Goal: Task Accomplishment & Management: Use online tool/utility

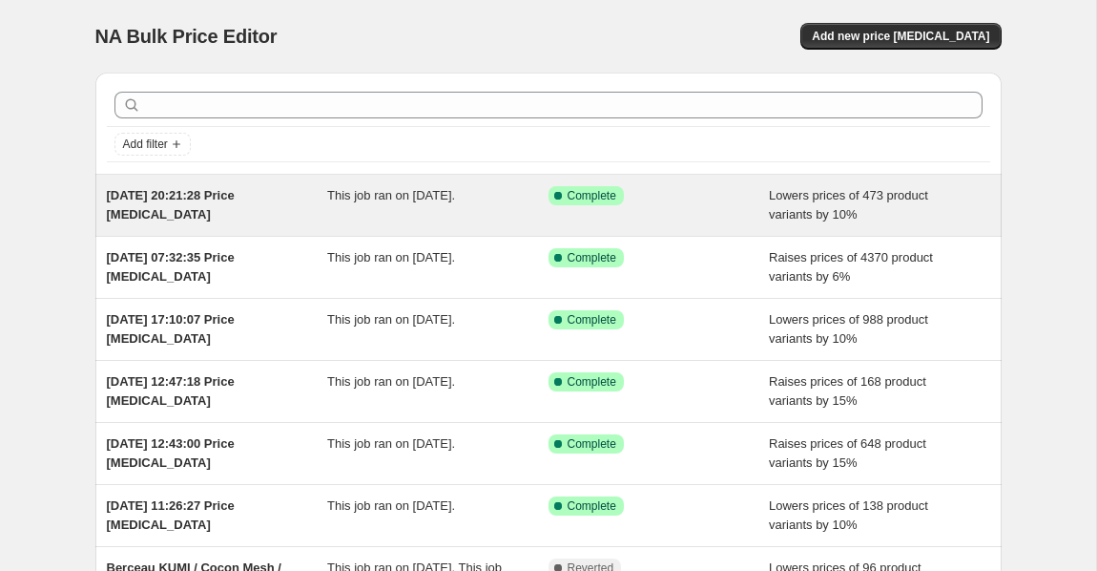
click at [409, 202] on span "This job ran on 15 September 2025." at bounding box center [391, 195] width 128 height 14
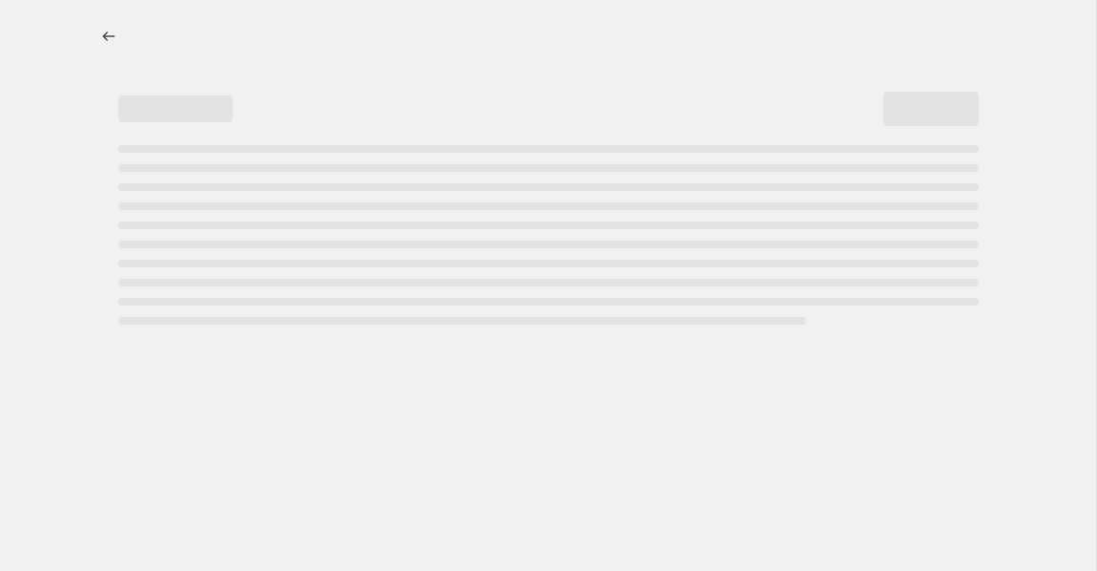
select select "percentage"
select select "vendor"
select select "product_type"
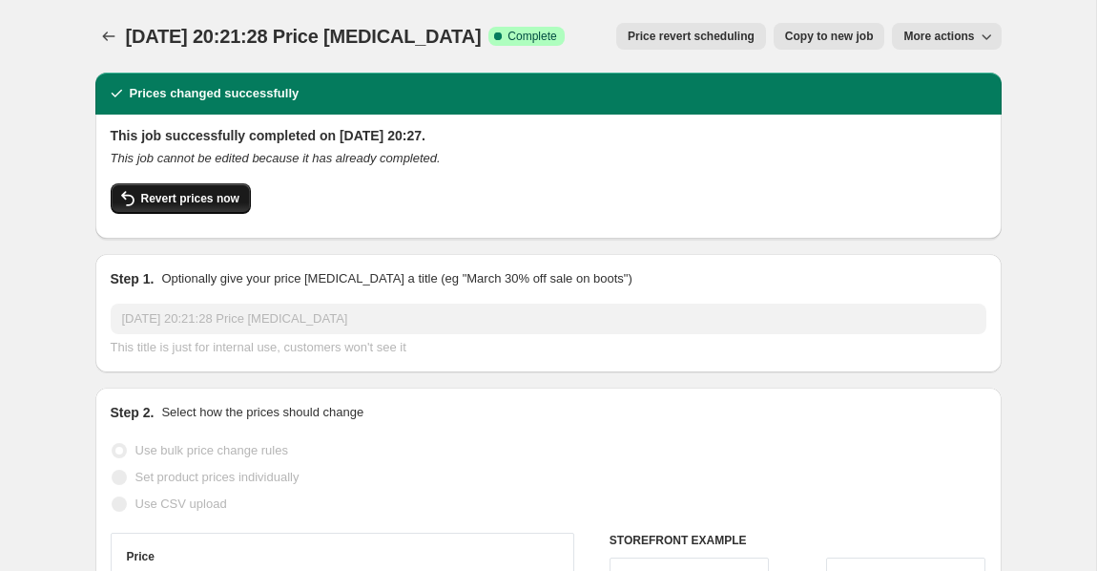
click at [165, 211] on button "Revert prices now" at bounding box center [181, 198] width 140 height 31
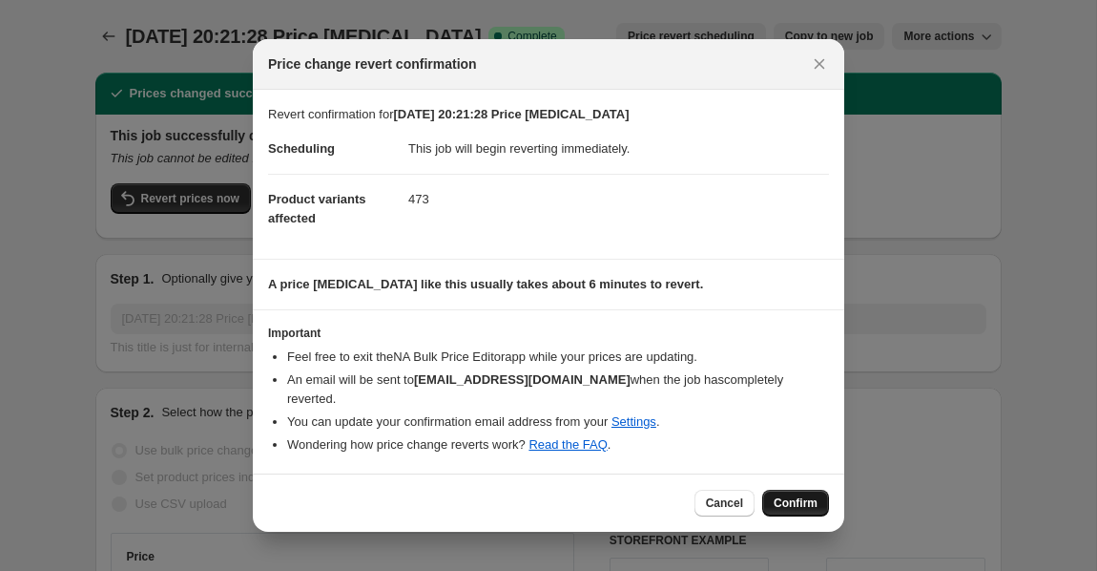
click at [799, 501] on button "Confirm" at bounding box center [795, 503] width 67 height 27
